Goal: Register for event/course

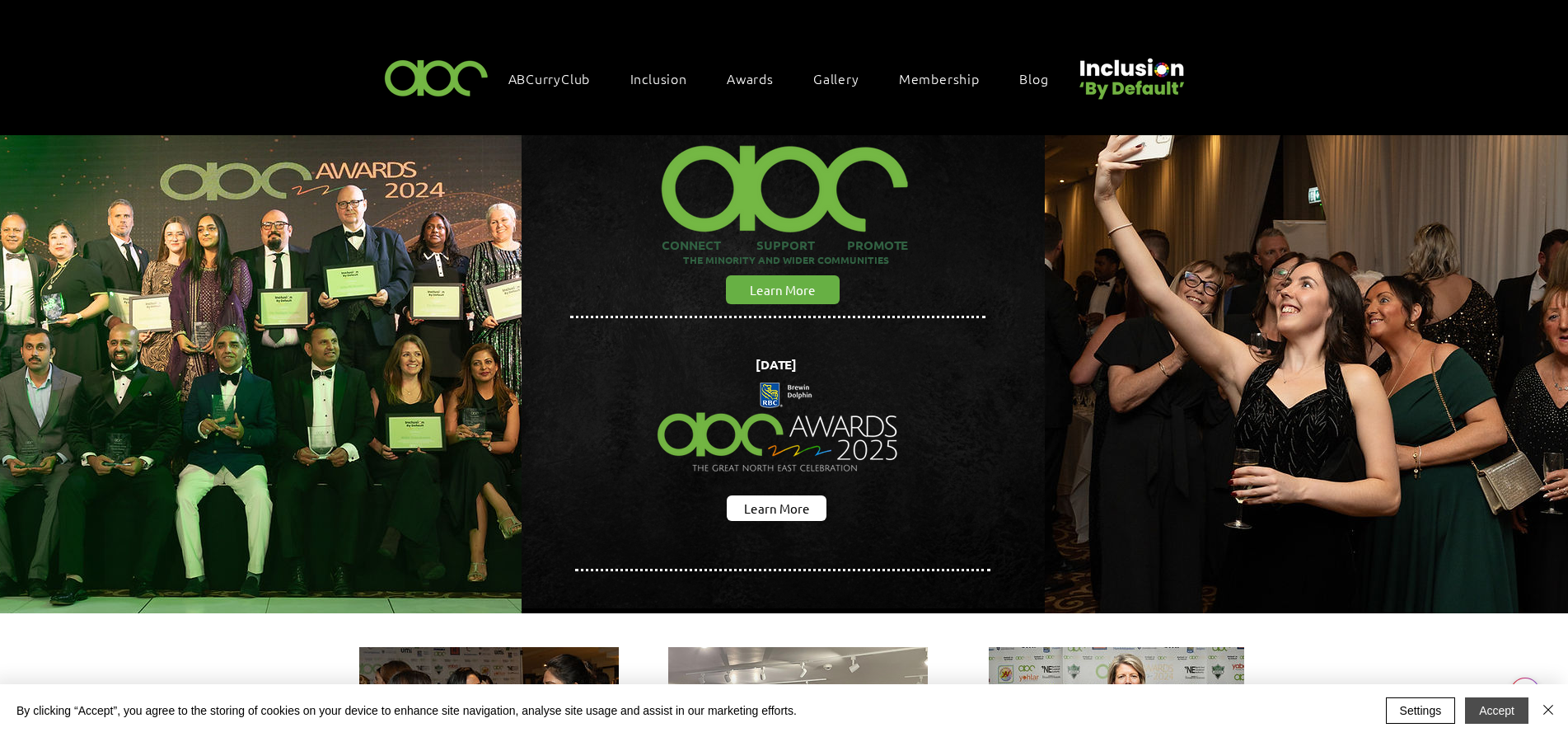
click at [1491, 711] on button "Accept" at bounding box center [1496, 710] width 63 height 26
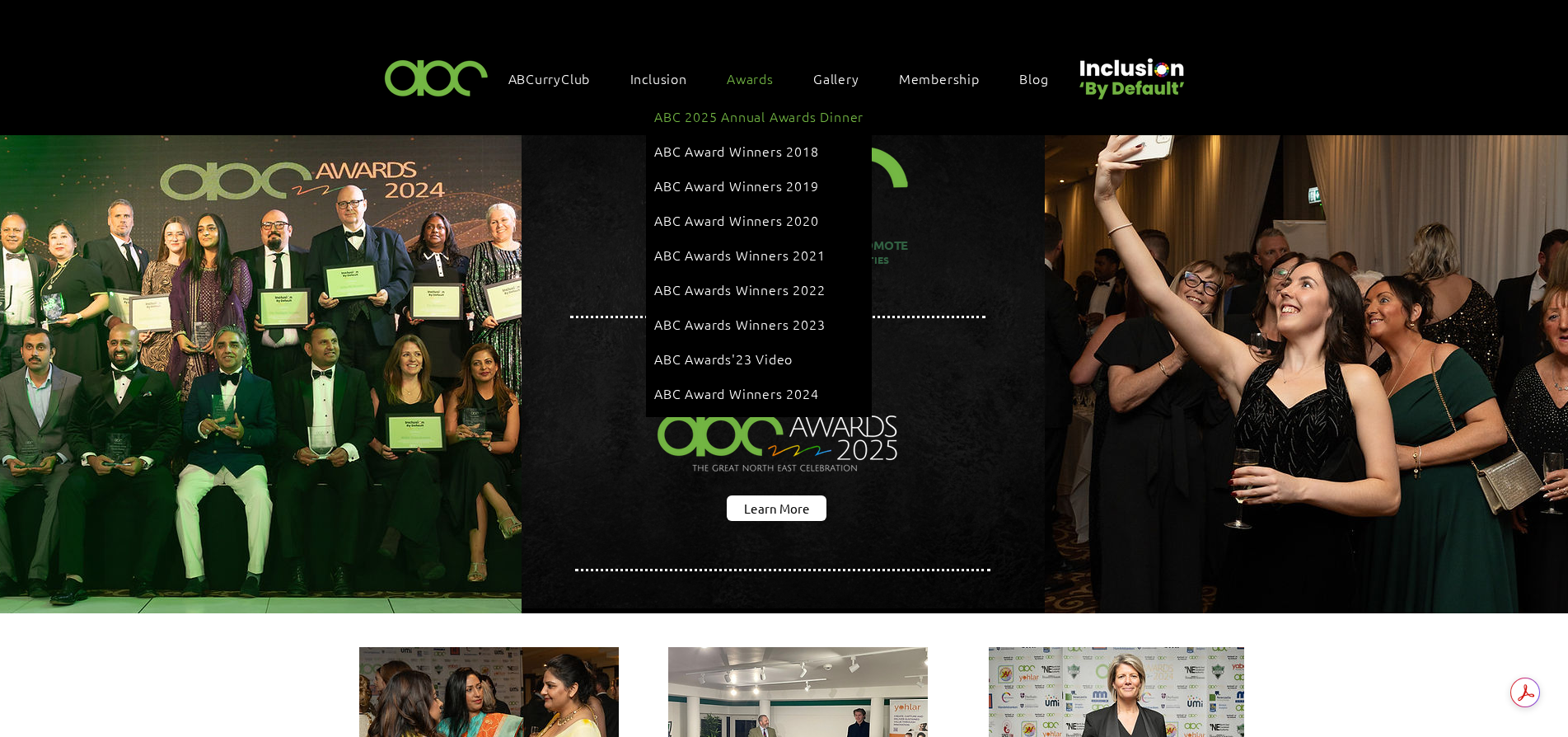
click at [763, 117] on span "ABC 2025 Annual Awards Dinner" at bounding box center [759, 116] width 209 height 19
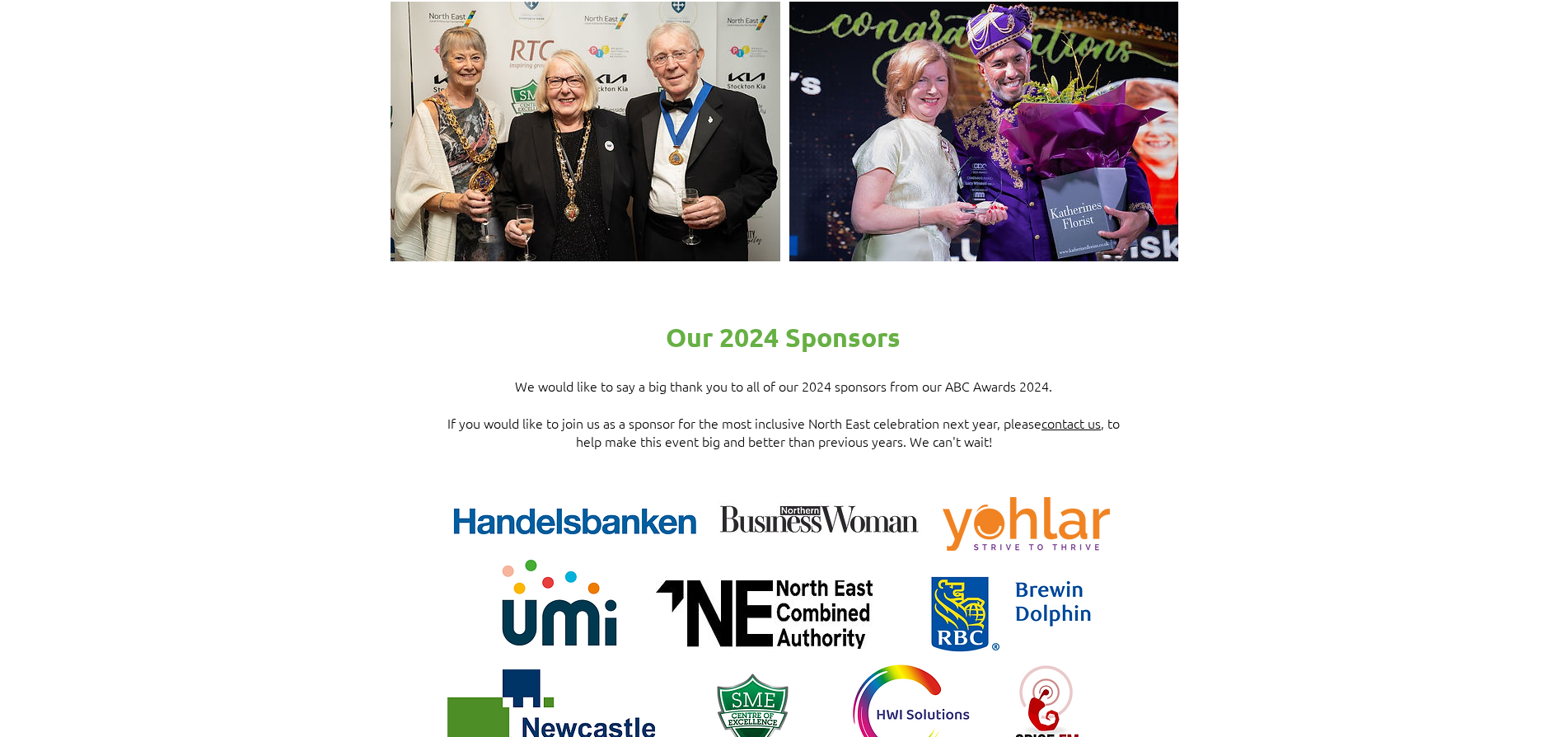
scroll to position [1730, 0]
